Goal: Information Seeking & Learning: Learn about a topic

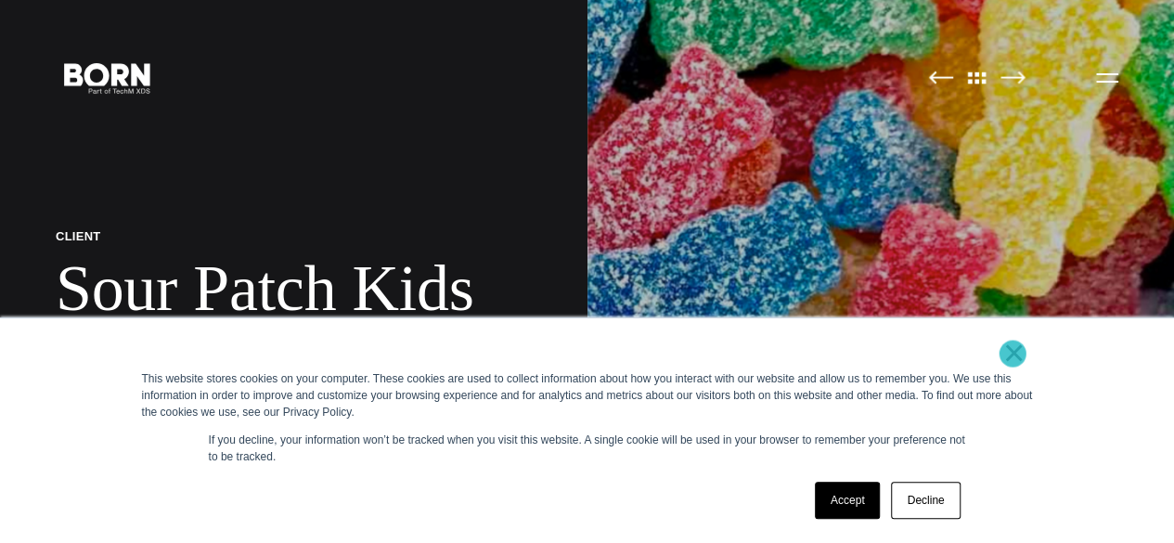
click at [1013, 355] on link "×" at bounding box center [1015, 352] width 22 height 17
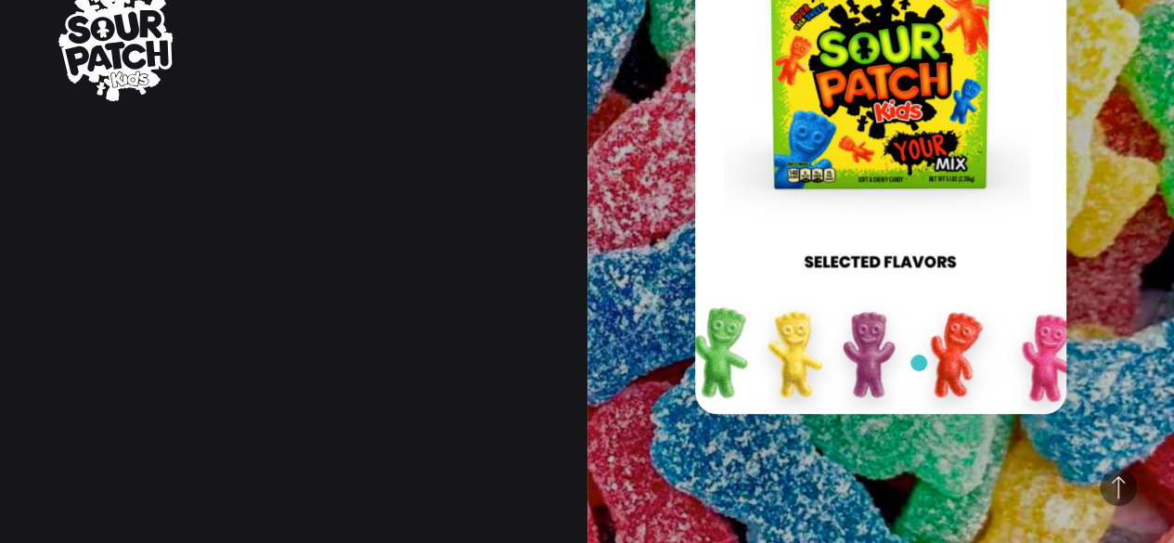
scroll to position [833, 0]
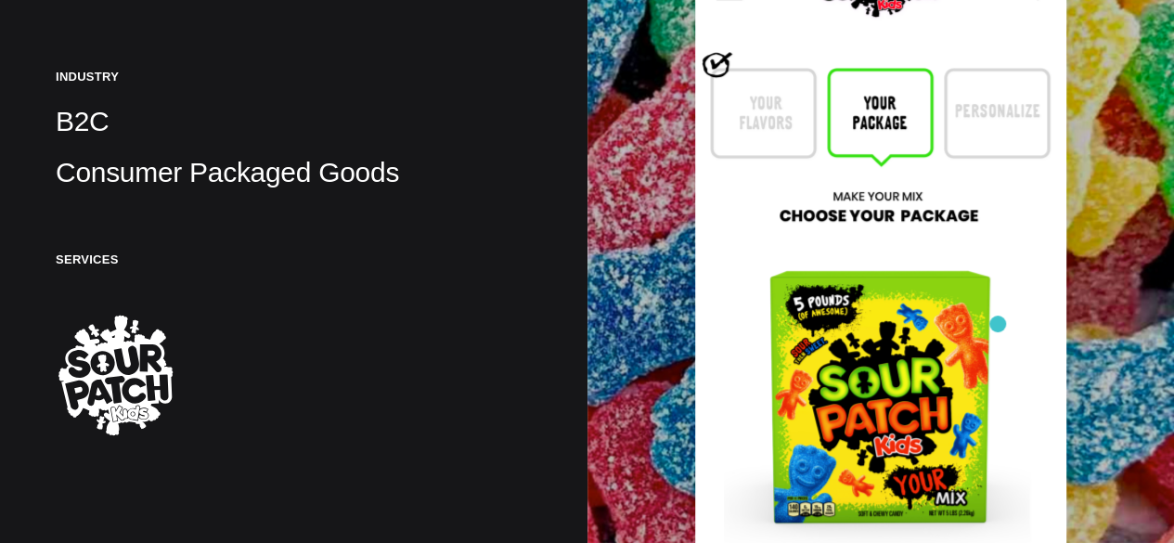
scroll to position [339, 0]
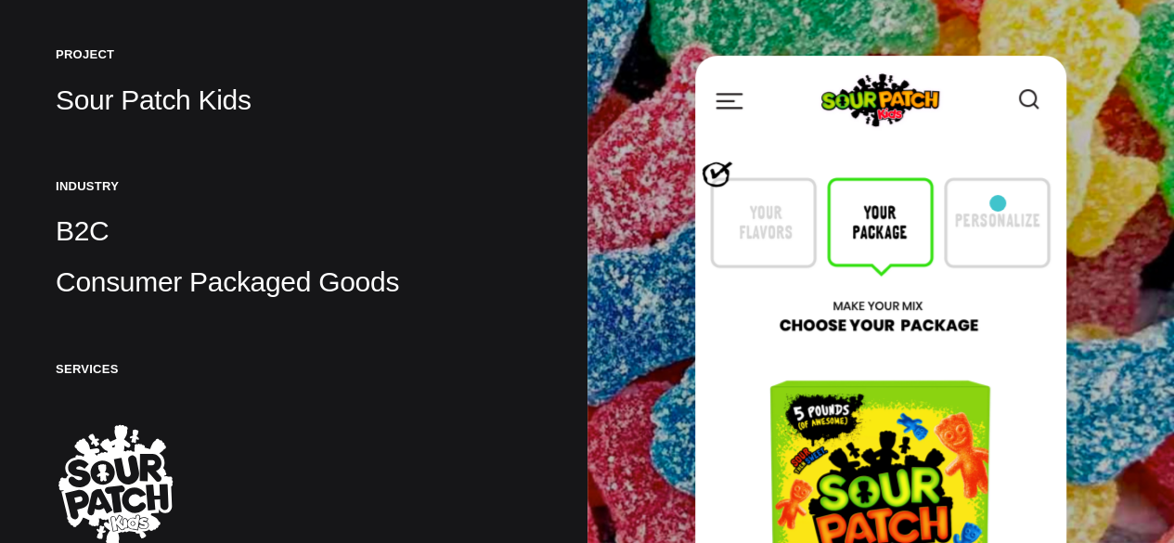
click at [998, 200] on img at bounding box center [880, 457] width 371 height 802
click at [859, 218] on img at bounding box center [880, 457] width 371 height 802
click at [768, 209] on img at bounding box center [880, 457] width 371 height 802
click at [710, 179] on img at bounding box center [880, 457] width 371 height 802
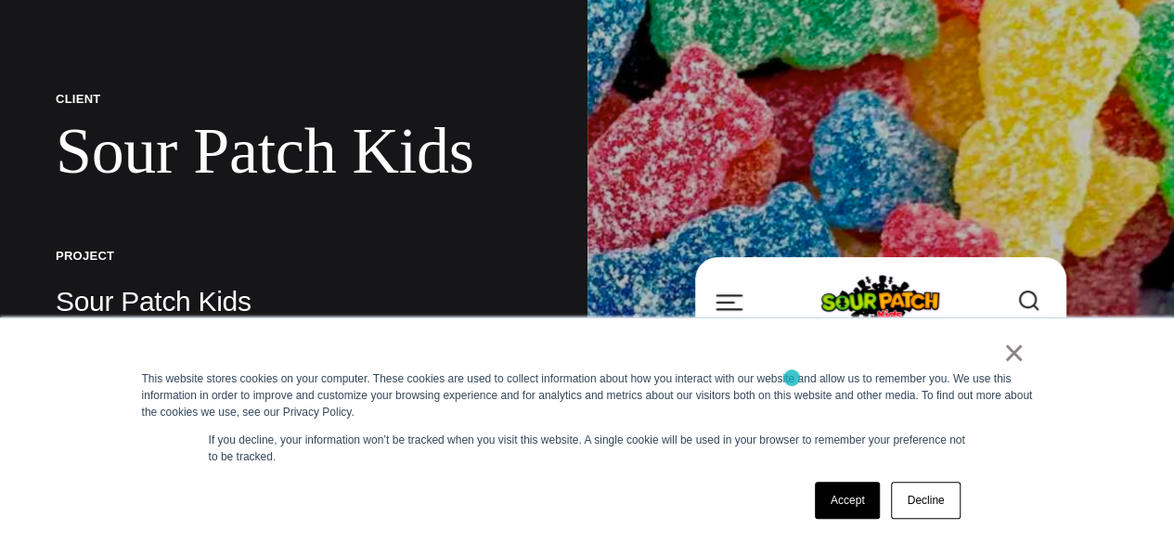
scroll to position [139, 0]
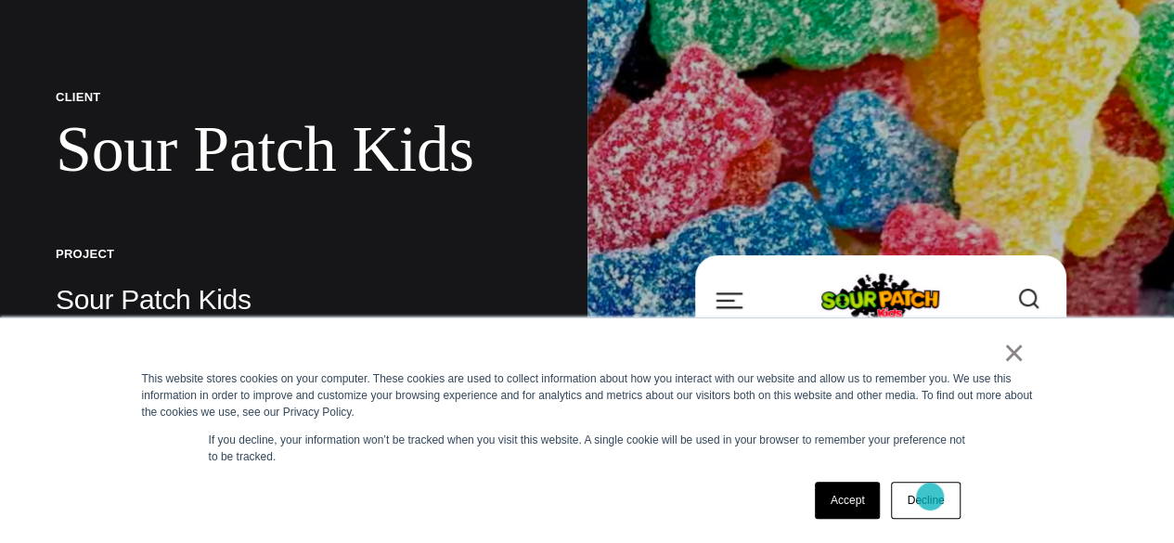
click at [934, 499] on link "Decline" at bounding box center [925, 500] width 69 height 37
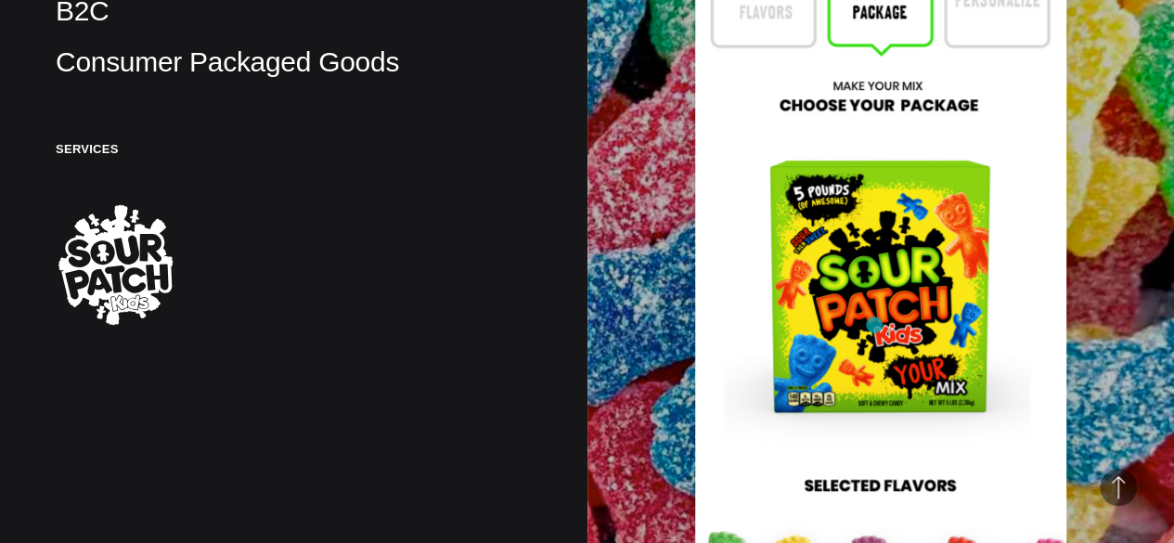
click at [869, 322] on img at bounding box center [880, 237] width 371 height 802
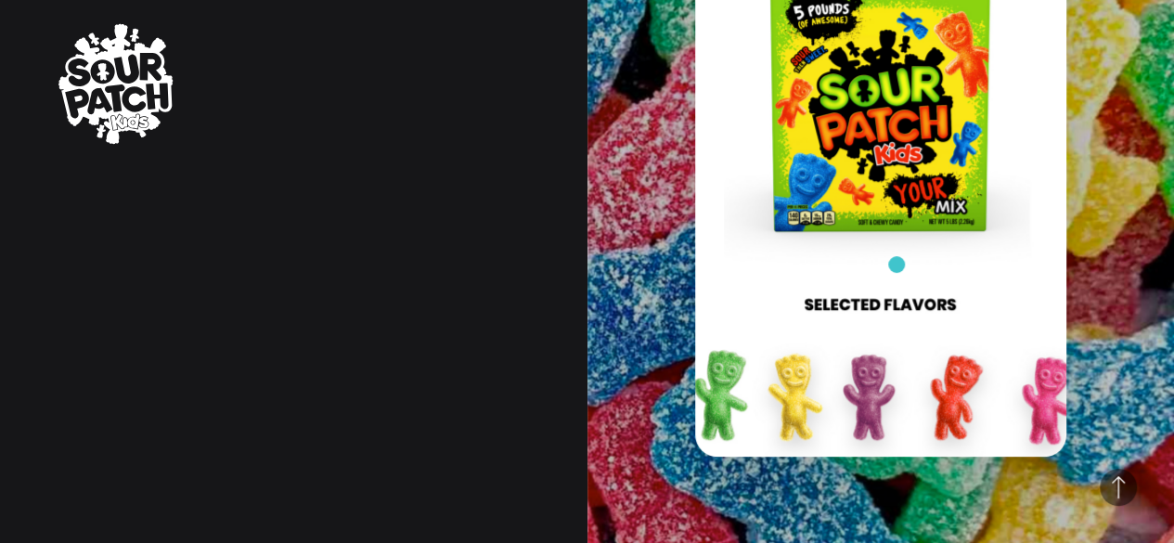
scroll to position [744, 0]
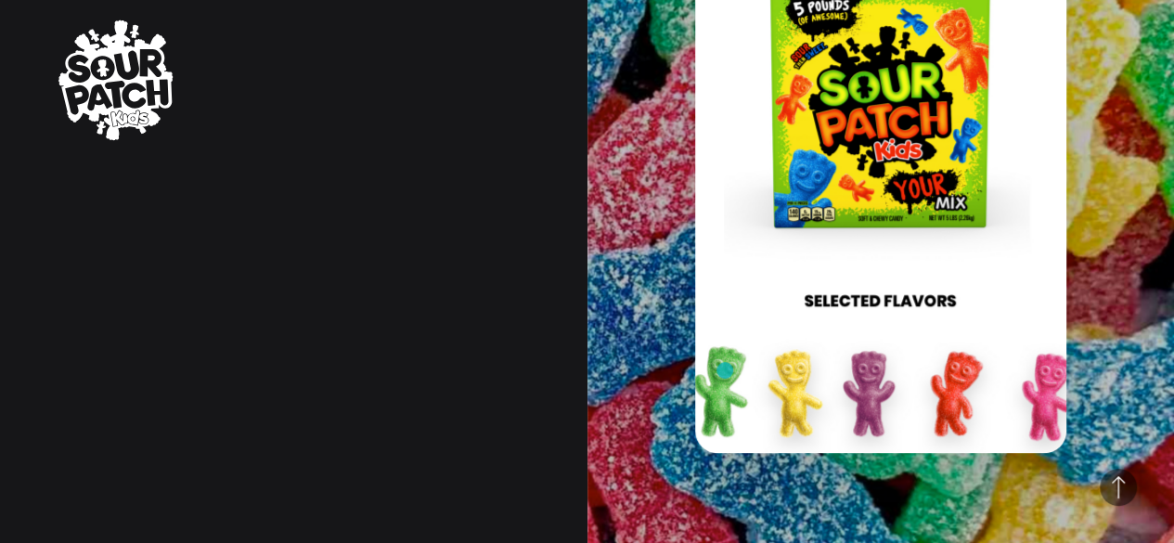
click at [725, 370] on img at bounding box center [880, 52] width 371 height 802
click at [906, 406] on img at bounding box center [880, 52] width 371 height 802
click at [1014, 398] on img at bounding box center [880, 52] width 371 height 802
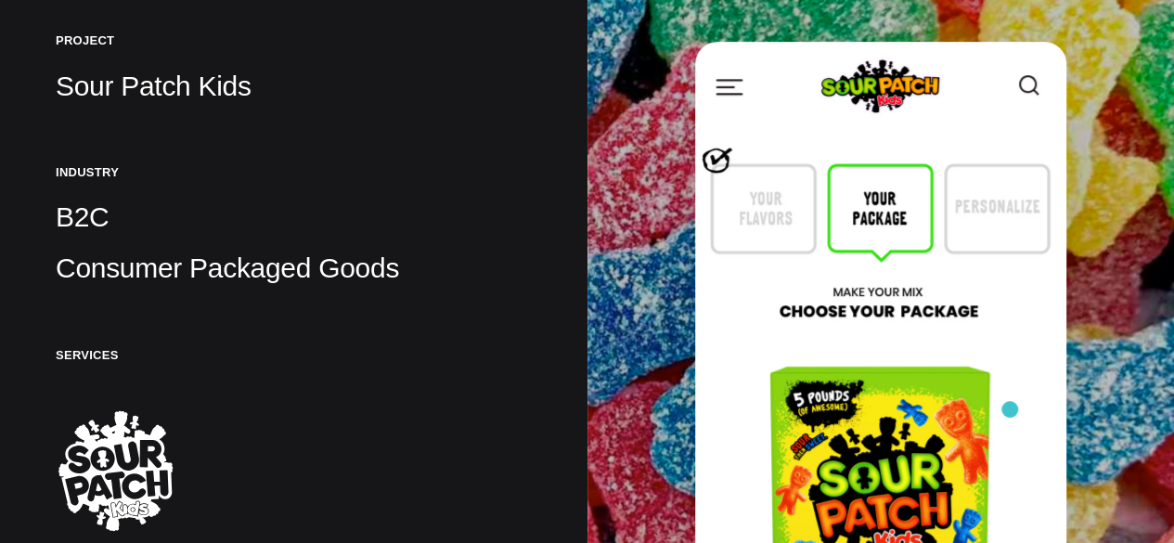
scroll to position [349, 0]
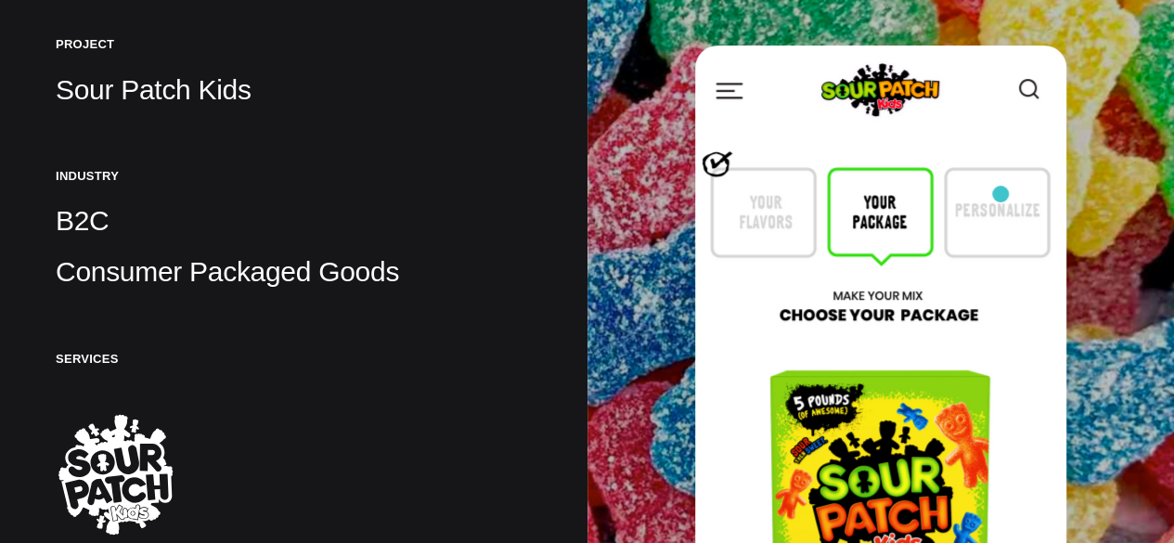
click at [1001, 194] on img at bounding box center [880, 446] width 371 height 802
click at [721, 170] on img at bounding box center [880, 446] width 371 height 802
click at [196, 91] on p "Sour Patch Kids" at bounding box center [294, 89] width 476 height 37
click at [1036, 97] on img at bounding box center [880, 446] width 371 height 802
click at [725, 97] on img at bounding box center [880, 446] width 371 height 802
